Goal: Information Seeking & Learning: Understand process/instructions

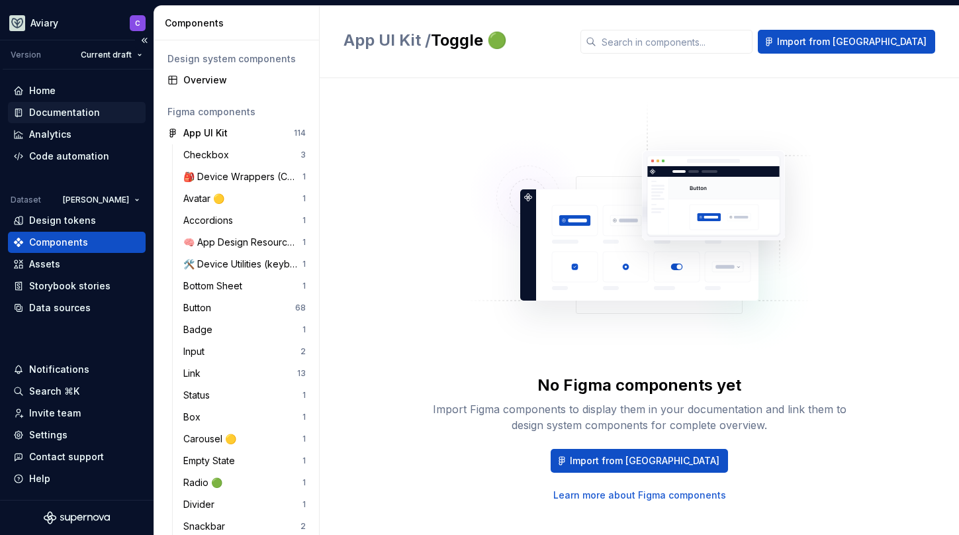
click at [32, 114] on div "Documentation" at bounding box center [64, 112] width 71 height 13
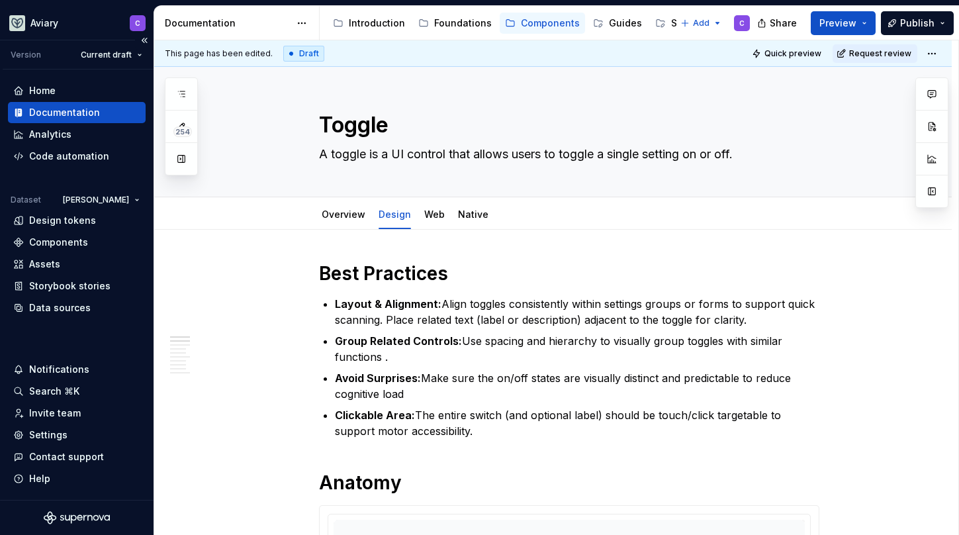
click at [32, 114] on div "Documentation" at bounding box center [64, 112] width 71 height 13
click at [391, 17] on div "Introduction" at bounding box center [377, 23] width 56 height 13
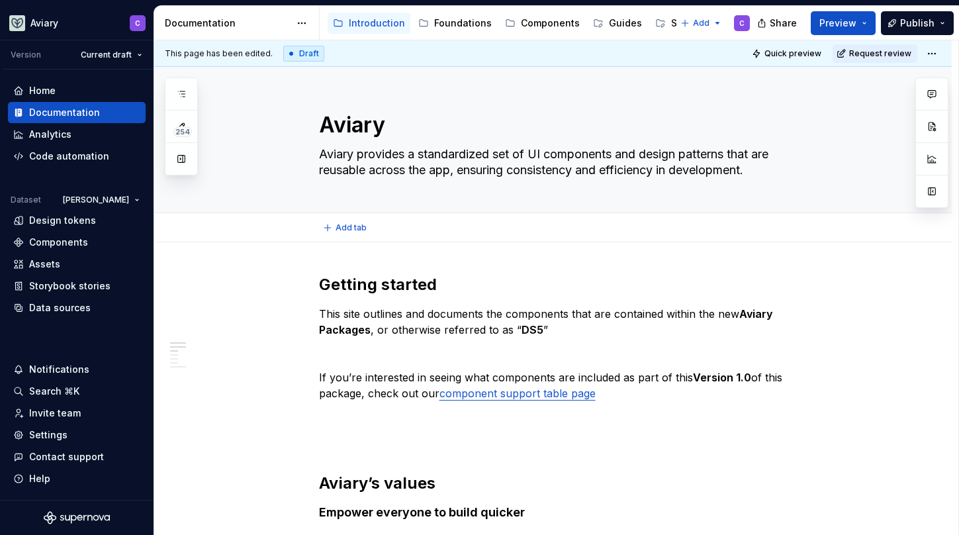
type textarea "*"
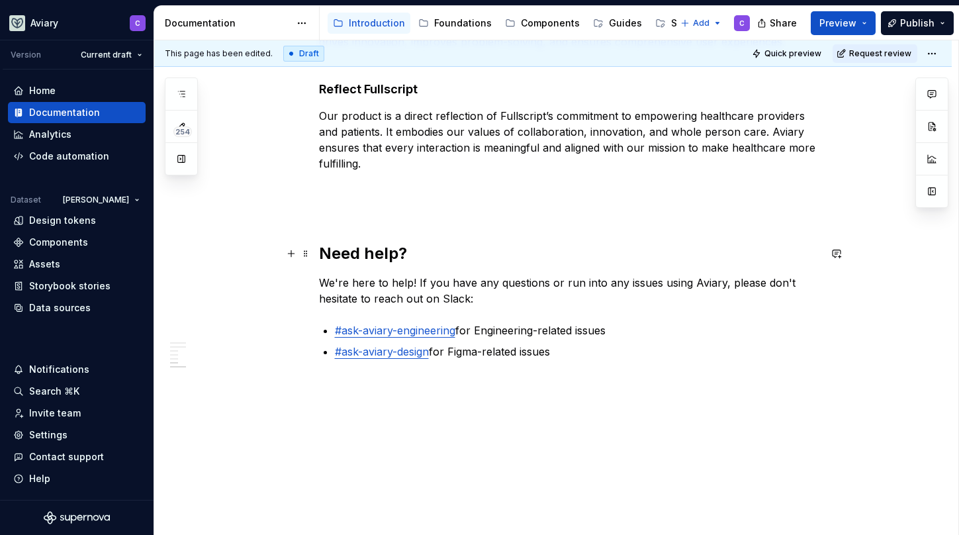
scroll to position [757, 0]
